Goal: Transaction & Acquisition: Download file/media

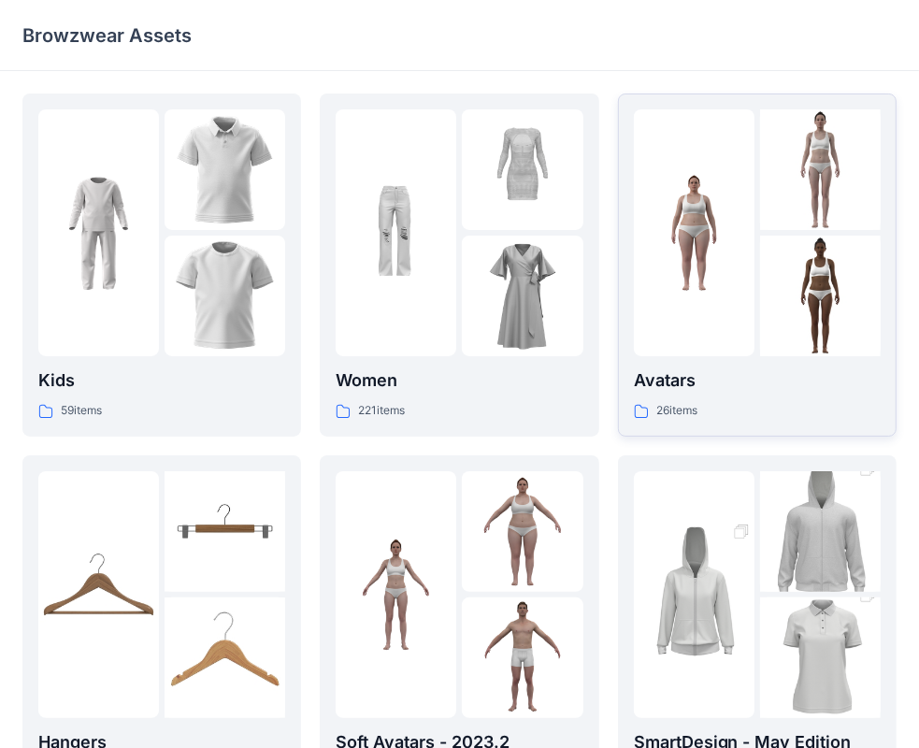
click at [649, 303] on div at bounding box center [694, 232] width 121 height 247
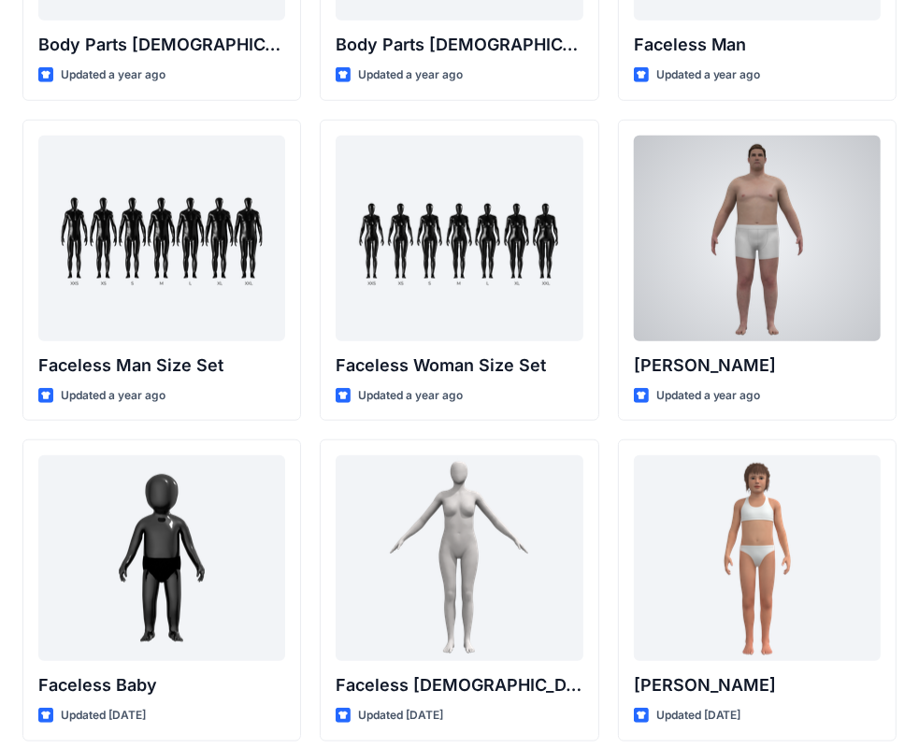
scroll to position [1309, 0]
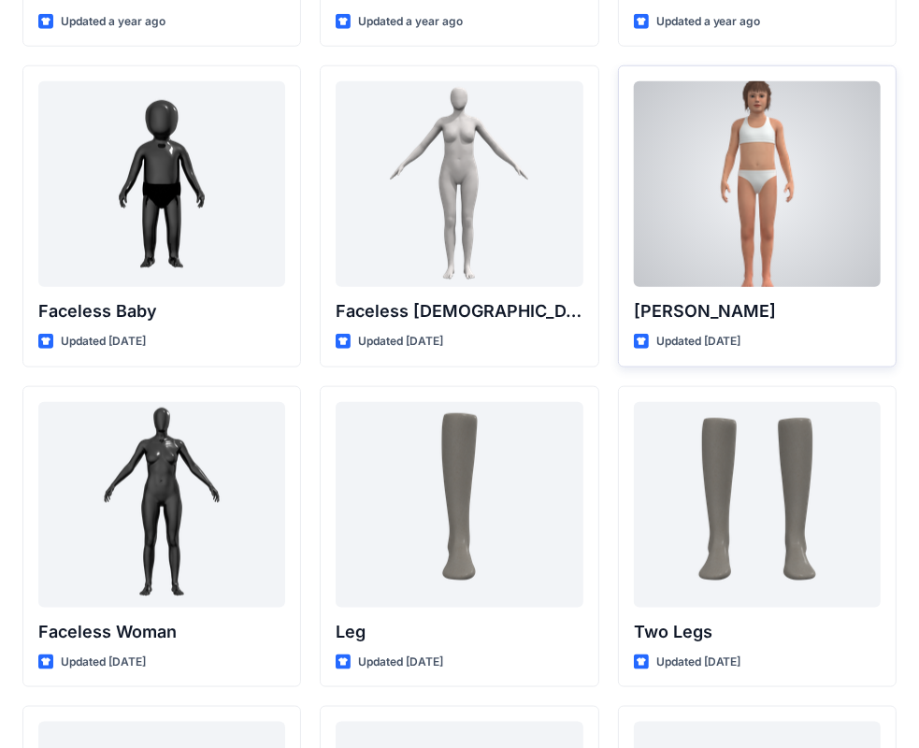
click at [799, 204] on div at bounding box center [757, 184] width 247 height 206
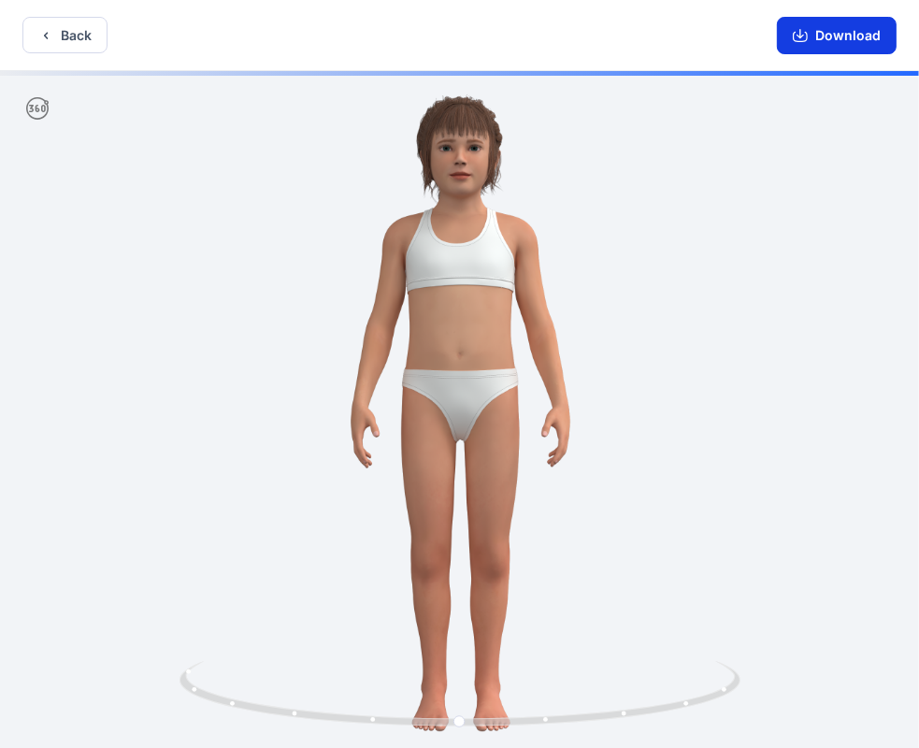
click at [833, 41] on button "Download" at bounding box center [837, 35] width 120 height 37
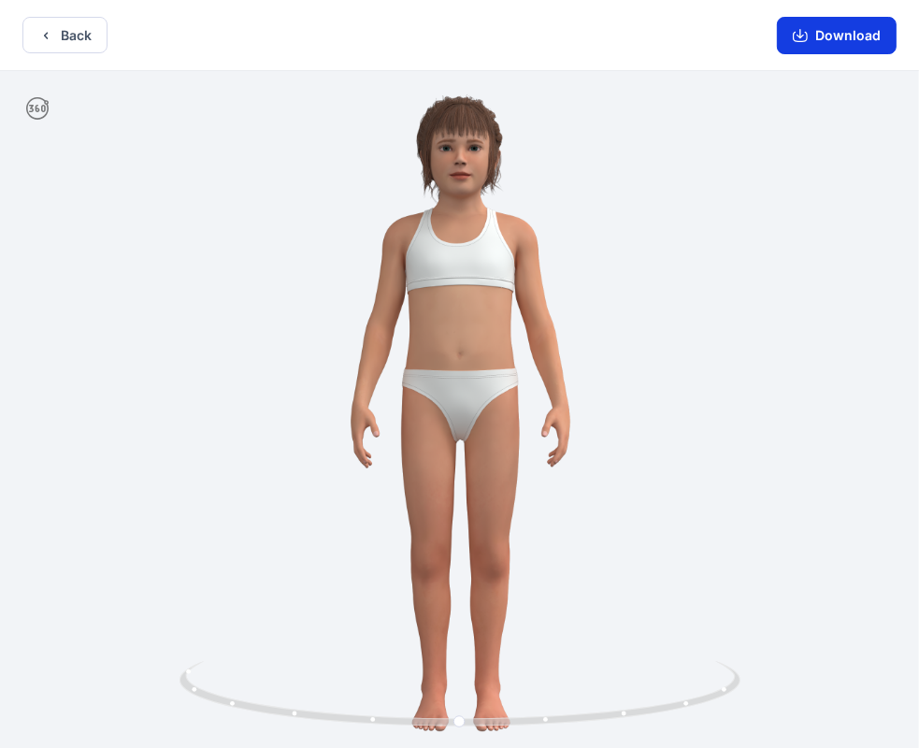
click at [800, 36] on icon "button" at bounding box center [799, 33] width 7 height 9
